Goal: Check status: Check status

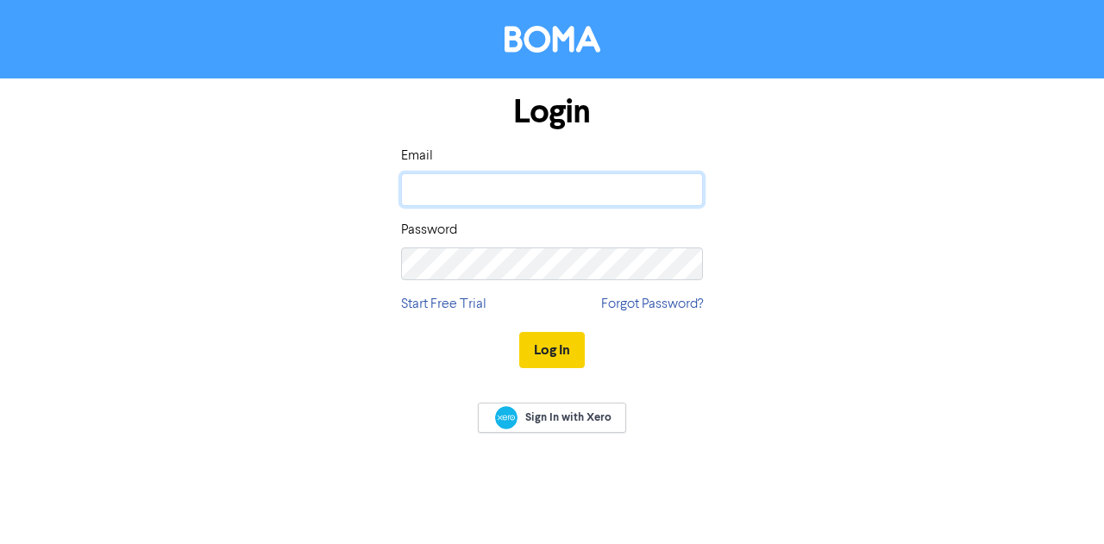
type input "[PERSON_NAME][EMAIL_ADDRESS][DOMAIN_NAME]"
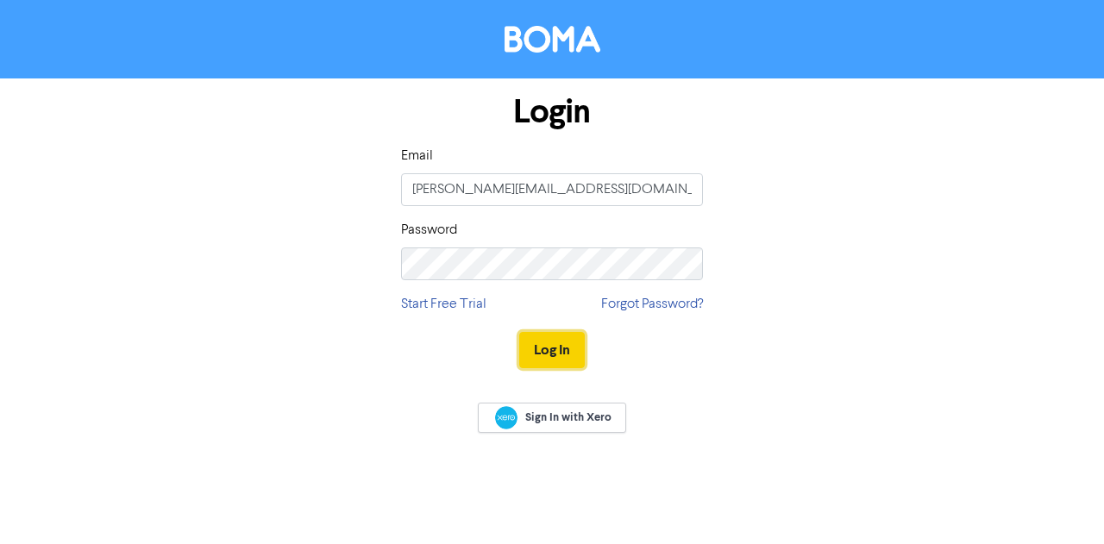
click at [542, 341] on button "Log In" at bounding box center [552, 350] width 66 height 36
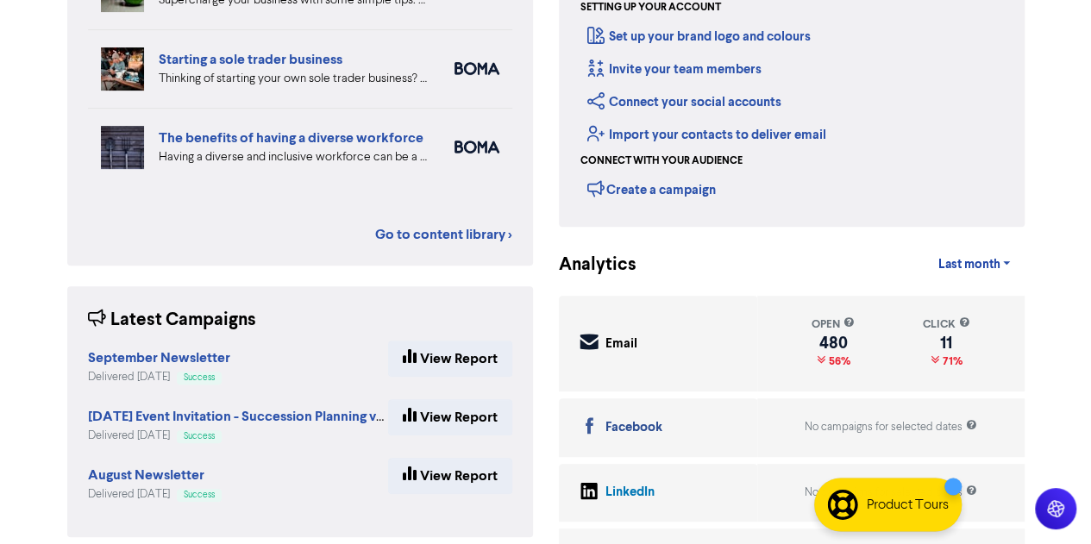
scroll to position [264, 0]
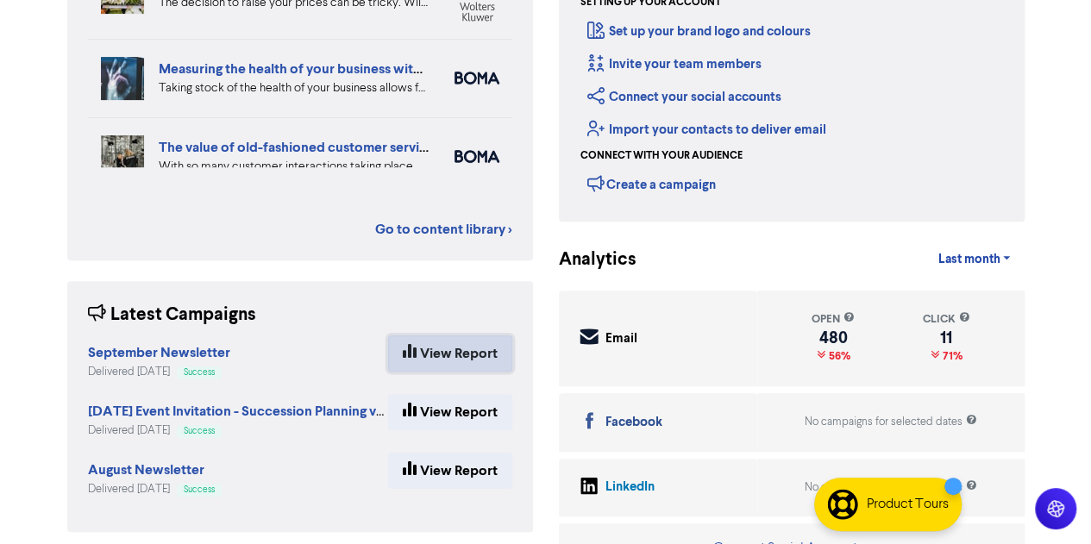
click at [450, 349] on link "View Report" at bounding box center [450, 354] width 124 height 36
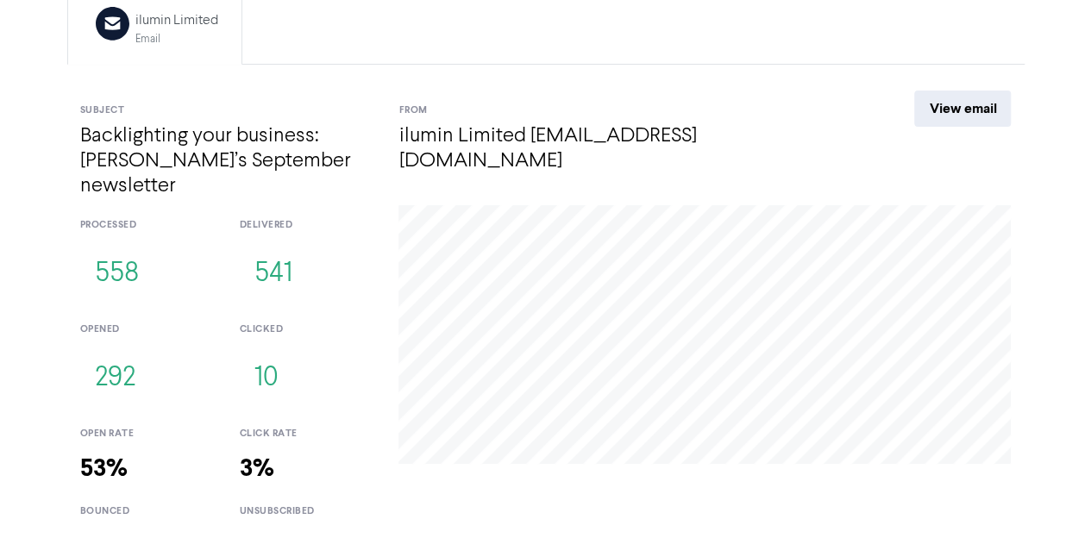
scroll to position [188, 0]
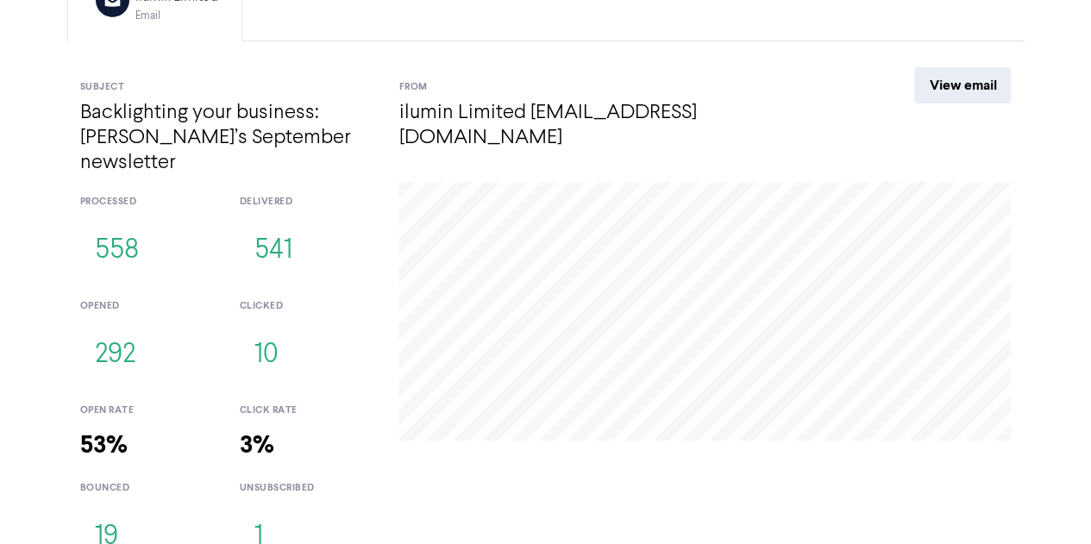
drag, startPoint x: 99, startPoint y: 513, endPoint x: 109, endPoint y: 518, distance: 10.4
click at [109, 518] on button "19" at bounding box center [106, 537] width 53 height 57
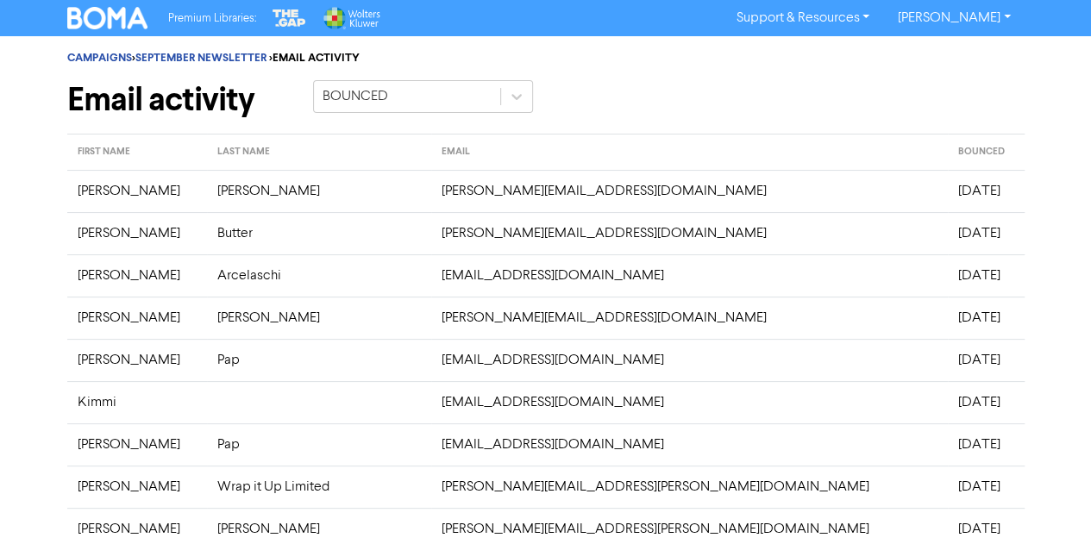
drag, startPoint x: 981, startPoint y: 422, endPoint x: 63, endPoint y: 196, distance: 945.5
copy table "FIRST NAME LAST NAME EMAIL [PERSON_NAME] [PERSON_NAME][EMAIL_ADDRESS][DOMAIN_NA…"
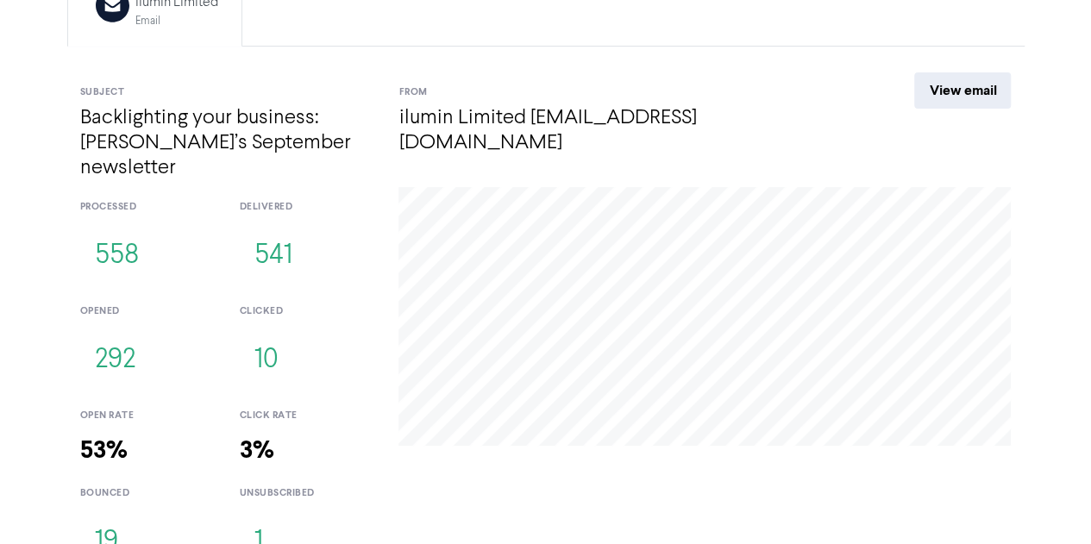
scroll to position [188, 0]
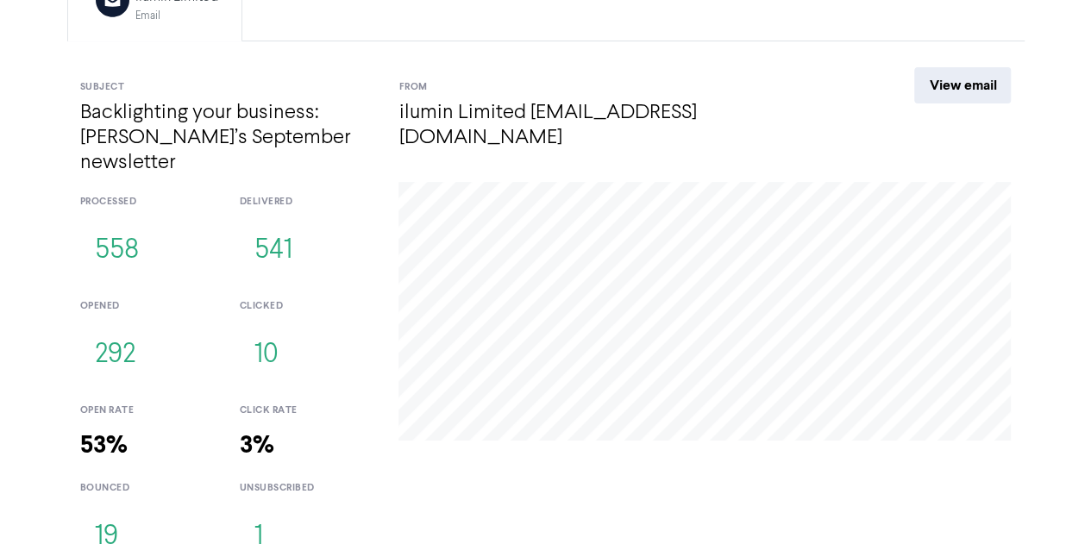
click at [249, 509] on button "1" at bounding box center [258, 537] width 38 height 57
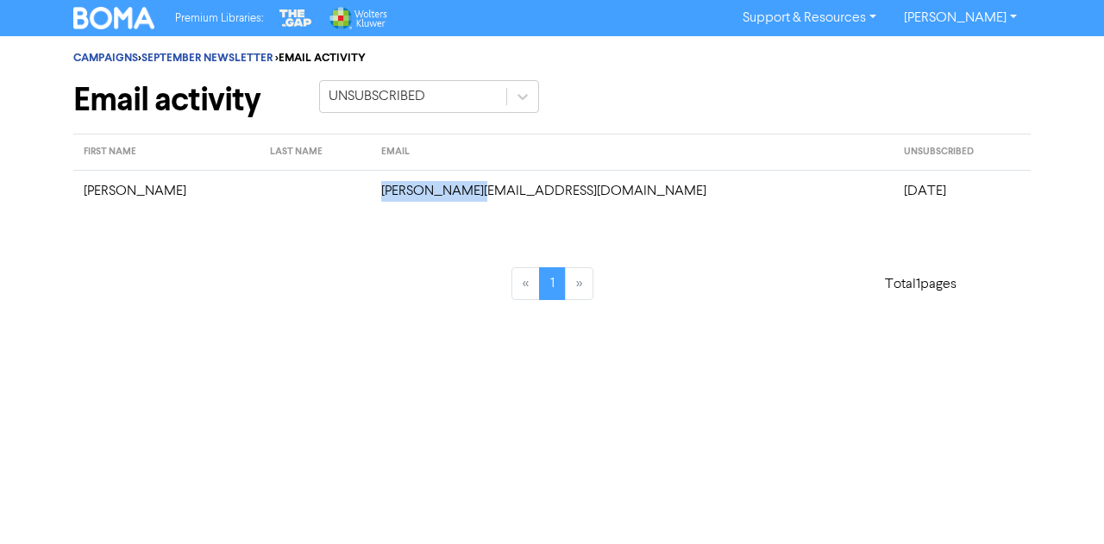
drag, startPoint x: 516, startPoint y: 198, endPoint x: 394, endPoint y: 201, distance: 121.7
click at [394, 201] on td "[PERSON_NAME][EMAIL_ADDRESS][DOMAIN_NAME]" at bounding box center [632, 191] width 523 height 42
copy td "[PERSON_NAME][EMAIL_ADDRESS][DOMAIN_NAME]"
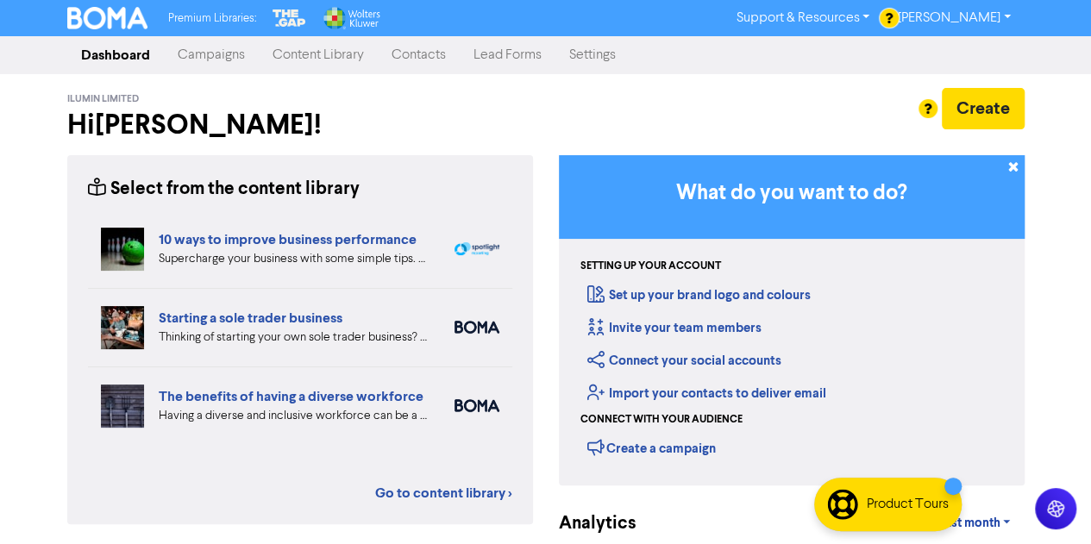
scroll to position [264, 0]
